Goal: Transaction & Acquisition: Purchase product/service

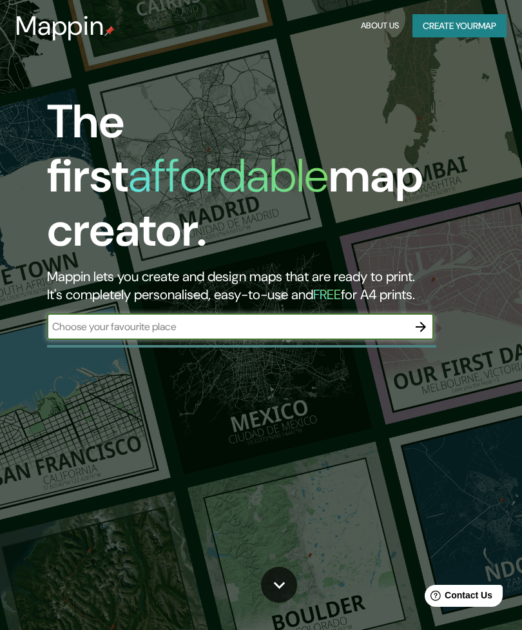
click at [337, 319] on input "text" at bounding box center [227, 326] width 361 height 15
type input "Medellin"
click at [411, 314] on button "button" at bounding box center [421, 327] width 26 height 26
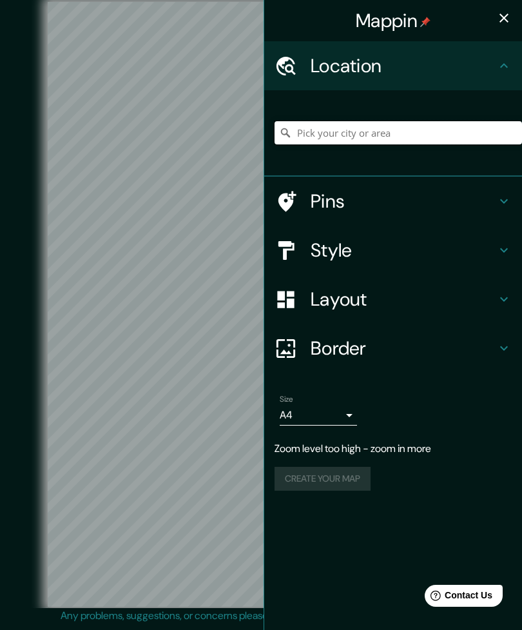
click at [414, 132] on input "Pick your city or area" at bounding box center [399, 132] width 248 height 23
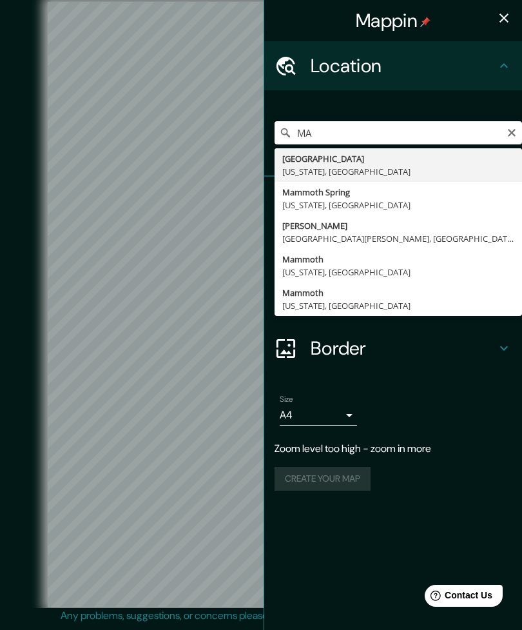
type input "M"
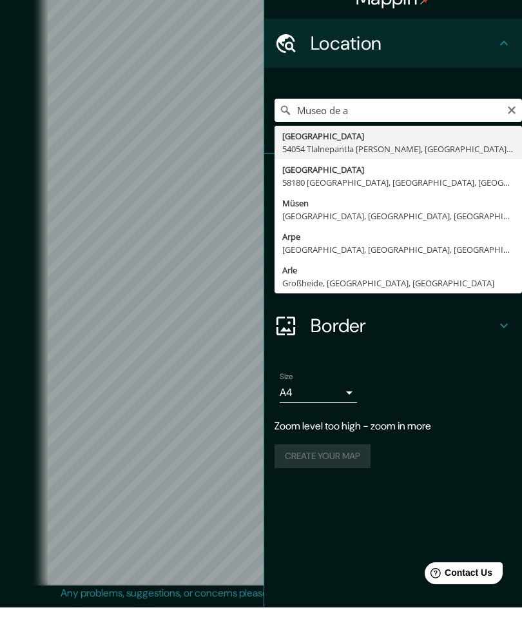
type input "Museo de"
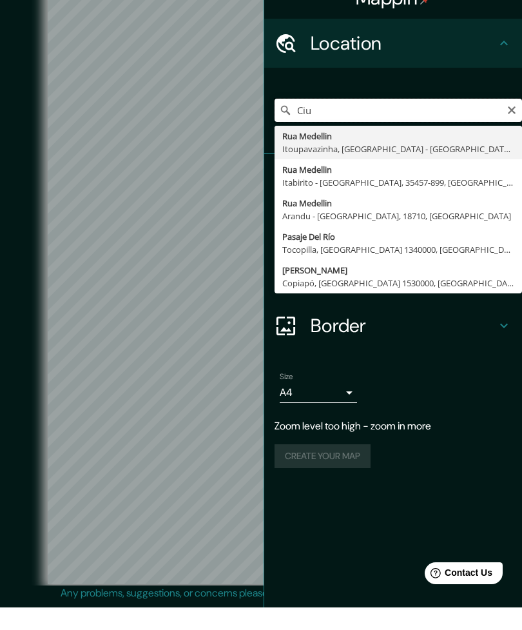
type input "Ci"
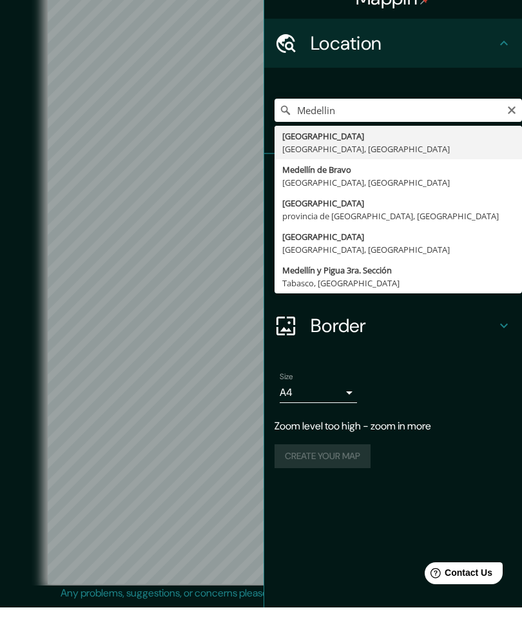
type input "[GEOGRAPHIC_DATA], [GEOGRAPHIC_DATA], [GEOGRAPHIC_DATA]"
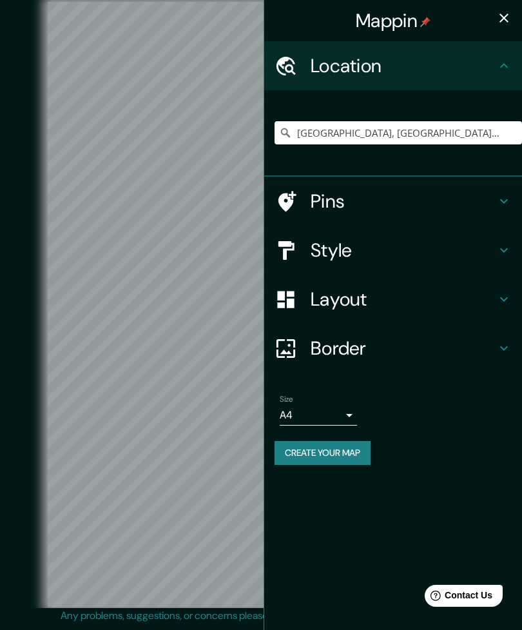
scroll to position [37, 0]
click at [170, 260] on div at bounding box center [174, 265] width 10 height 10
click at [351, 449] on button "Create your map" at bounding box center [323, 453] width 96 height 24
